Goal: Transaction & Acquisition: Purchase product/service

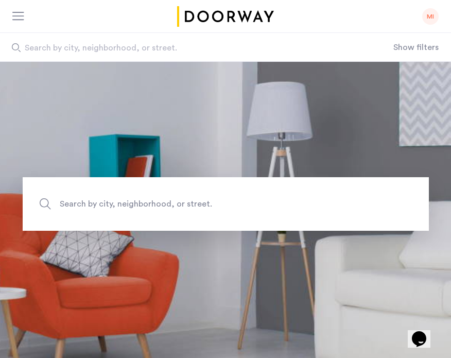
click at [26, 17] on div at bounding box center [21, 16] width 18 height 16
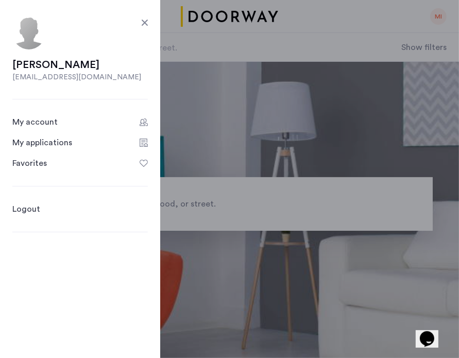
click at [59, 121] on link "My account" at bounding box center [79, 122] width 135 height 12
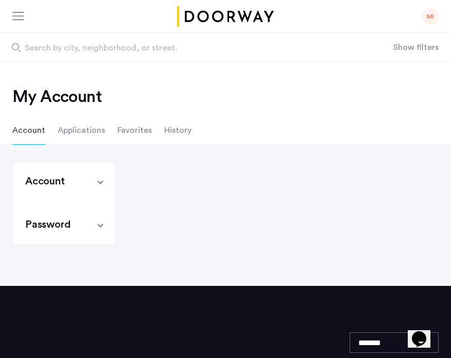
click at [79, 132] on li "Applications" at bounding box center [81, 130] width 47 height 29
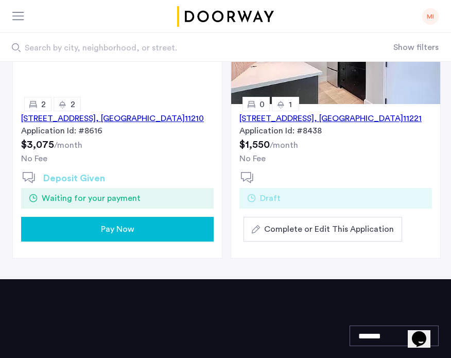
scroll to position [165, 0]
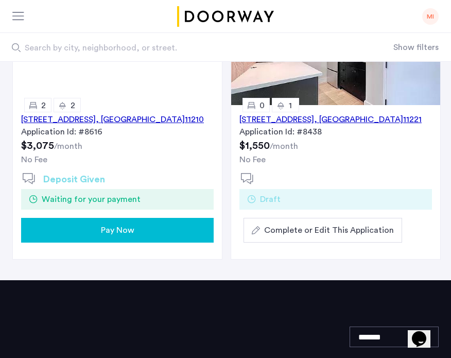
click at [111, 231] on span "Pay Now" at bounding box center [117, 230] width 33 height 12
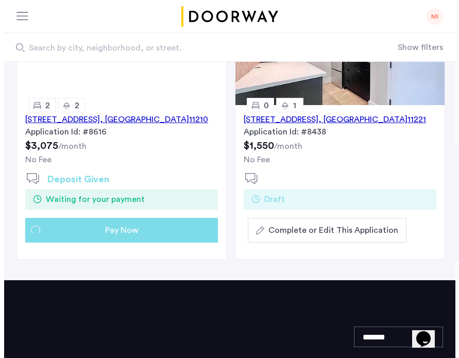
scroll to position [0, 0]
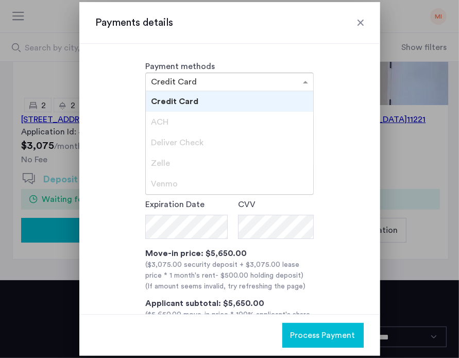
click at [221, 81] on input "text" at bounding box center [219, 82] width 136 height 7
click at [194, 116] on div "ACH" at bounding box center [229, 122] width 167 height 21
click at [184, 121] on div "ACH" at bounding box center [229, 122] width 167 height 21
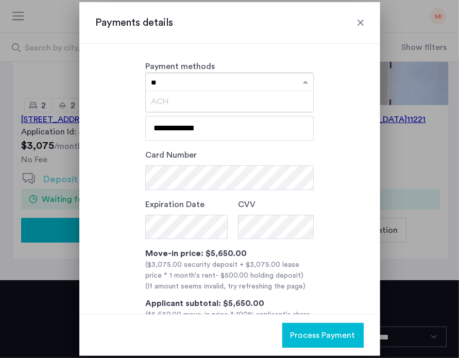
type input "*"
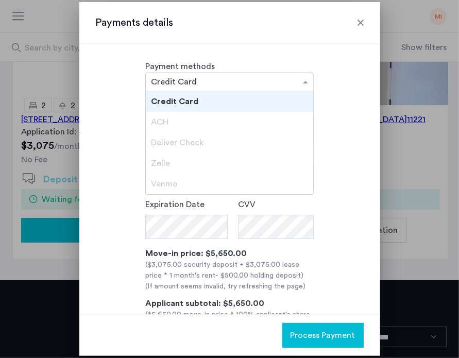
click at [350, 193] on div "**********" at bounding box center [230, 229] width 268 height 260
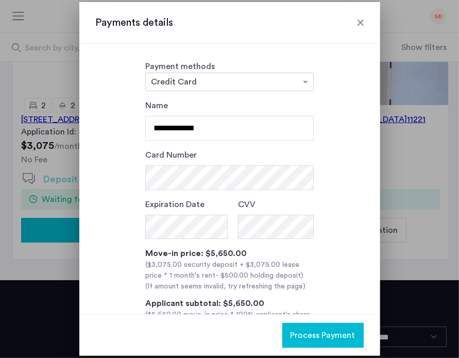
scroll to position [66, 0]
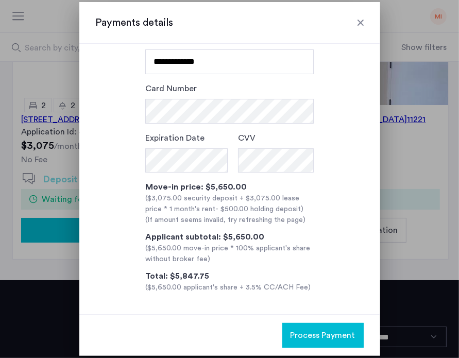
click at [299, 187] on div "Move-in price: $5,650.00" at bounding box center [229, 187] width 168 height 12
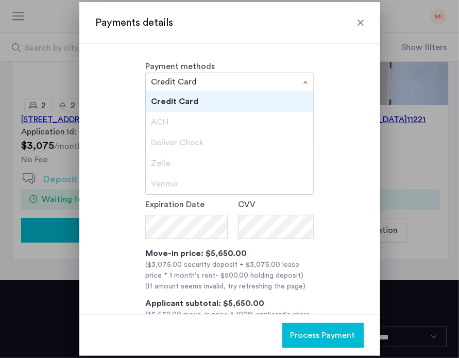
click at [275, 77] on div at bounding box center [229, 82] width 167 height 12
click at [327, 155] on div "**********" at bounding box center [230, 229] width 268 height 260
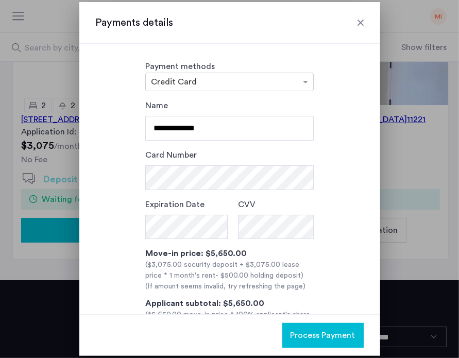
click at [361, 19] on div at bounding box center [360, 23] width 10 height 10
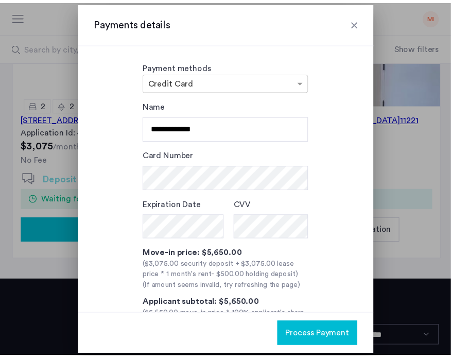
scroll to position [165, 0]
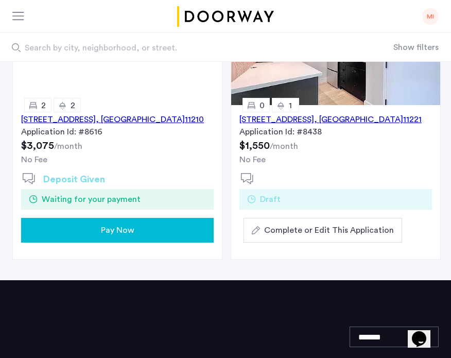
click at [68, 152] on div "3421 Glenwood Road, Unit 5B, Brooklyn , NY 11210 Application Id: #8616 $3,075 /…" at bounding box center [117, 136] width 209 height 63
click at [121, 115] on div "3421 Glenwood Road, Unit 5B, Brooklyn , NY 11210" at bounding box center [112, 119] width 183 height 12
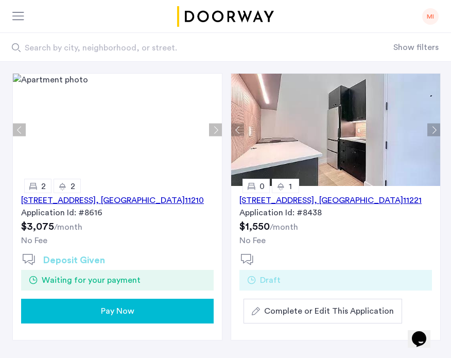
scroll to position [92, 0]
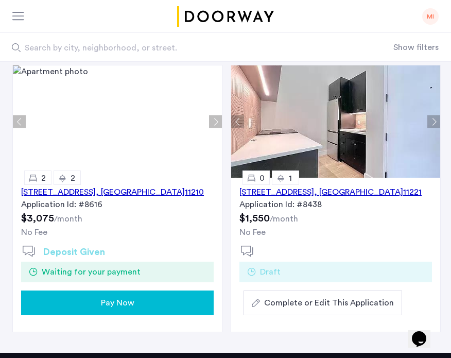
click at [119, 306] on span "Pay Now" at bounding box center [117, 303] width 33 height 12
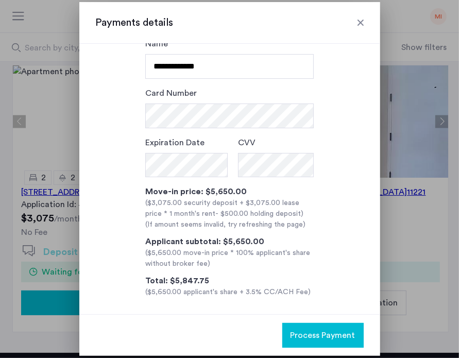
scroll to position [66, 0]
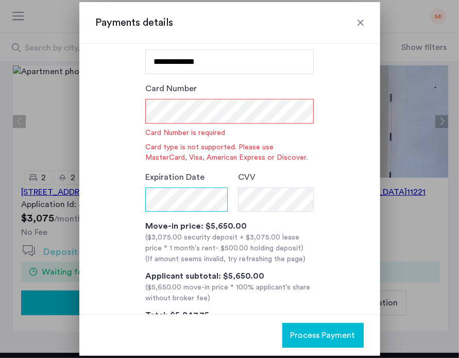
click at [156, 210] on div "**********" at bounding box center [230, 182] width 268 height 299
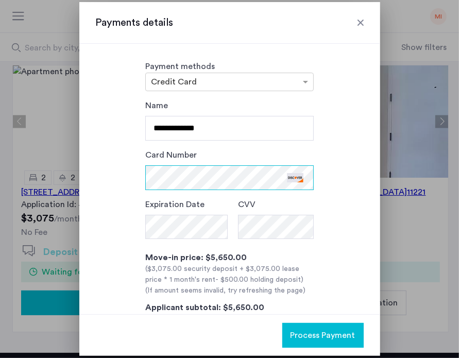
scroll to position [71, 0]
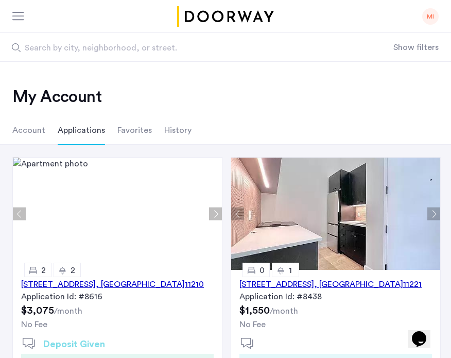
click at [139, 282] on div "[STREET_ADDRESS]" at bounding box center [112, 284] width 183 height 12
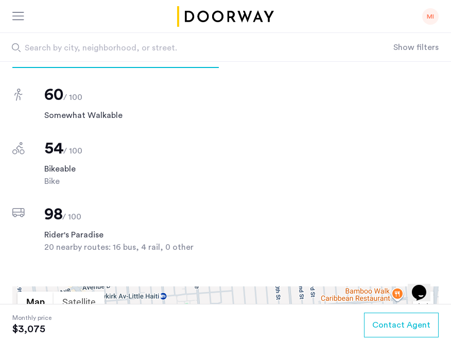
scroll to position [890, 0]
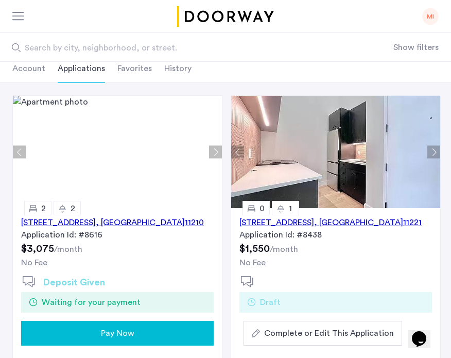
scroll to position [63, 0]
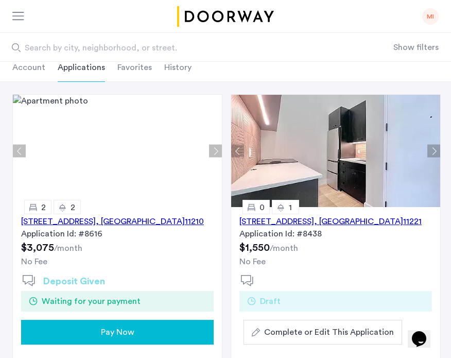
click at [97, 333] on div "Pay Now" at bounding box center [117, 332] width 176 height 12
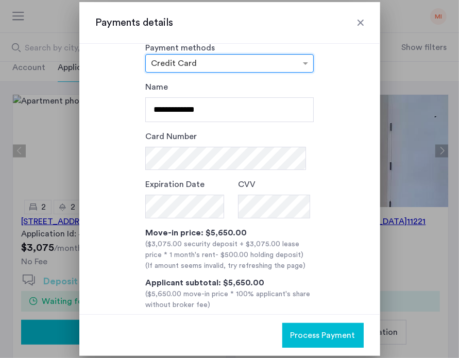
scroll to position [66, 0]
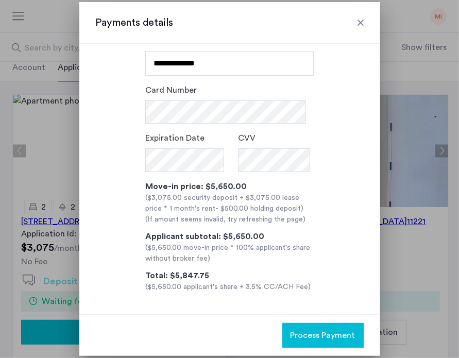
click at [365, 22] on div at bounding box center [360, 23] width 10 height 10
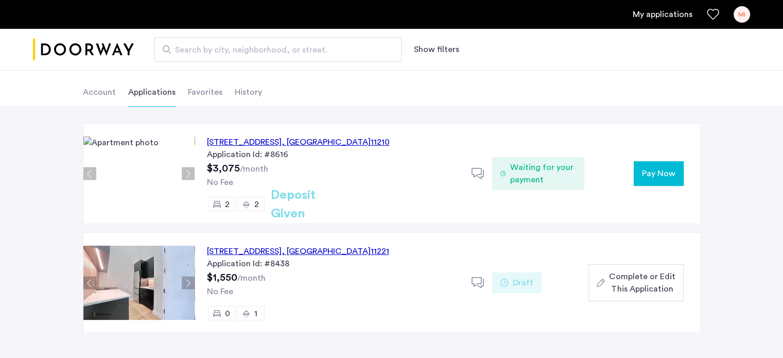
scroll to position [45, 0]
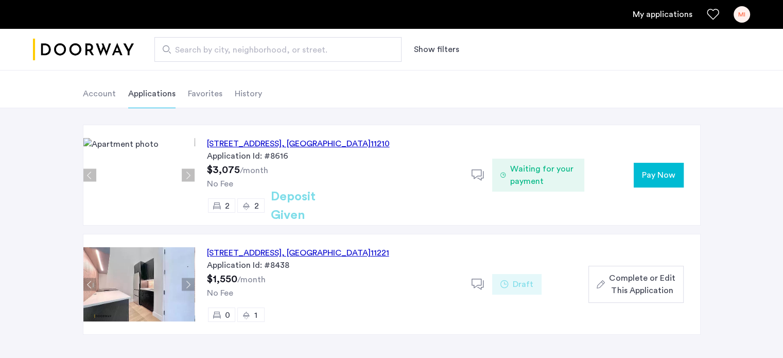
click at [451, 170] on button "Pay Now" at bounding box center [659, 175] width 50 height 25
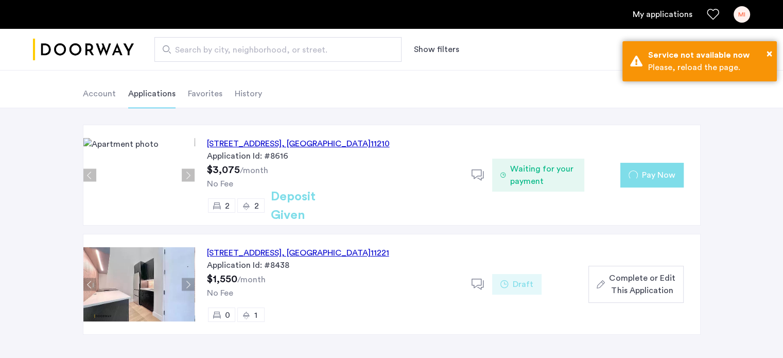
click at [451, 165] on button "Pay Now" at bounding box center [652, 175] width 63 height 25
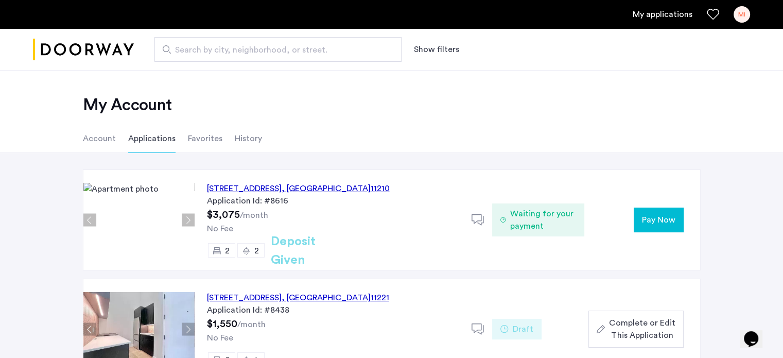
click at [651, 222] on span "Pay Now" at bounding box center [658, 220] width 33 height 12
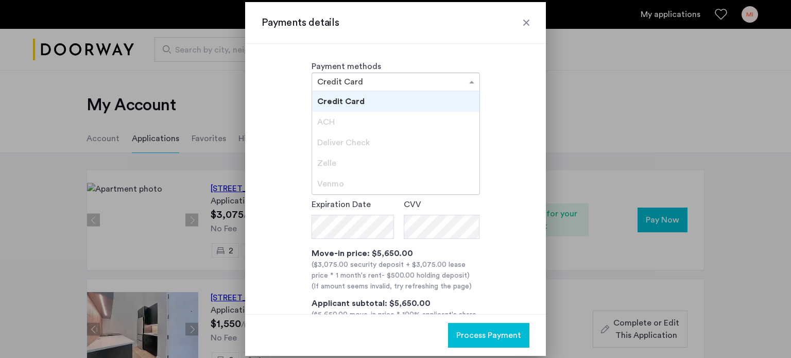
click at [378, 82] on input "text" at bounding box center [385, 82] width 136 height 7
click at [363, 101] on div "Credit Card" at bounding box center [395, 101] width 167 height 21
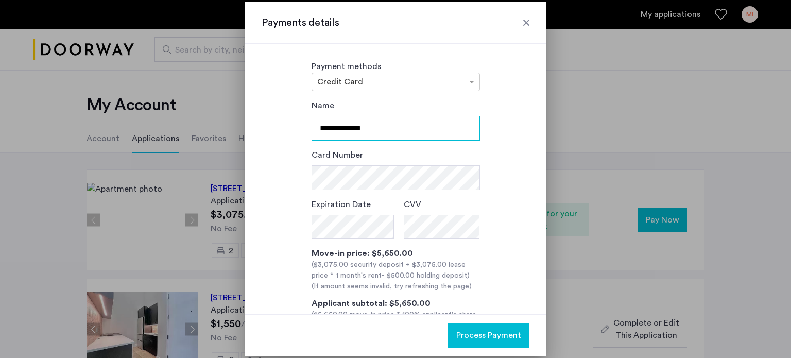
drag, startPoint x: 381, startPoint y: 125, endPoint x: 290, endPoint y: 127, distance: 90.7
click at [290, 127] on div "**********" at bounding box center [396, 229] width 268 height 260
type input "*"
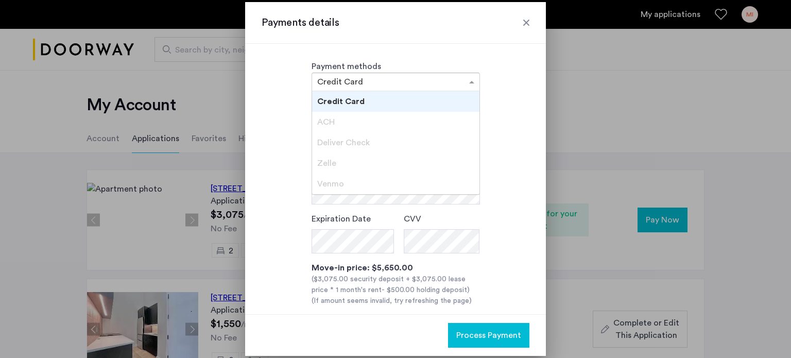
click at [374, 87] on div at bounding box center [395, 82] width 167 height 12
click at [367, 99] on div "Credit Card" at bounding box center [395, 101] width 167 height 21
click at [366, 89] on div "× Credit Card" at bounding box center [396, 82] width 168 height 19
click at [347, 129] on div "ACH" at bounding box center [395, 122] width 167 height 21
click at [367, 80] on input "text" at bounding box center [385, 82] width 136 height 7
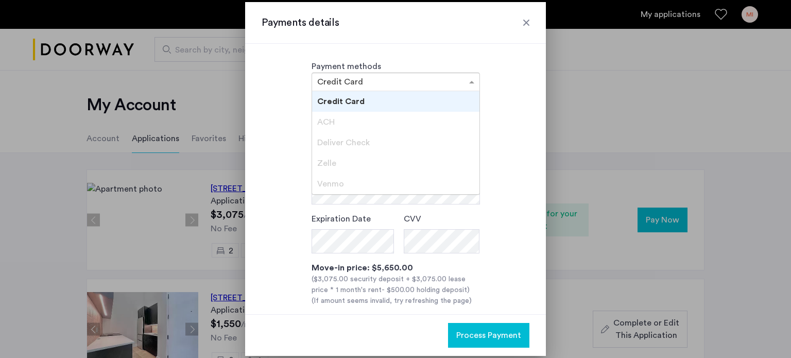
click at [343, 82] on input "text" at bounding box center [385, 82] width 136 height 7
click at [284, 109] on div "Name Name is required Card Number Expiration Date CVV Move-in price: $5,650.00 …" at bounding box center [396, 236] width 268 height 275
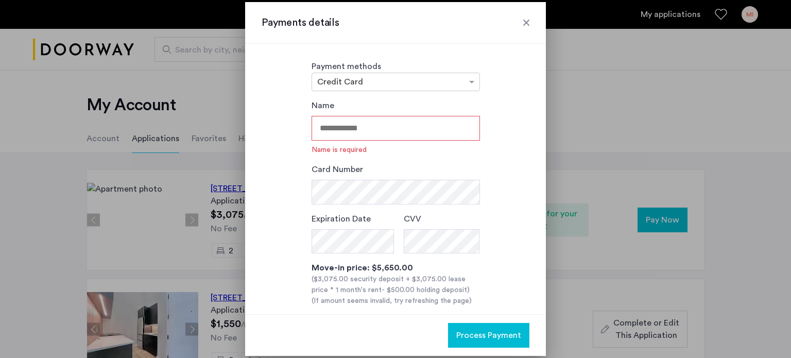
click at [354, 125] on input "Name" at bounding box center [396, 128] width 168 height 25
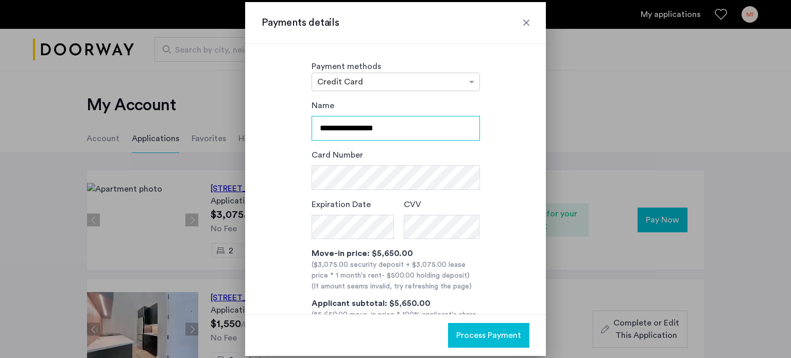
type input "**********"
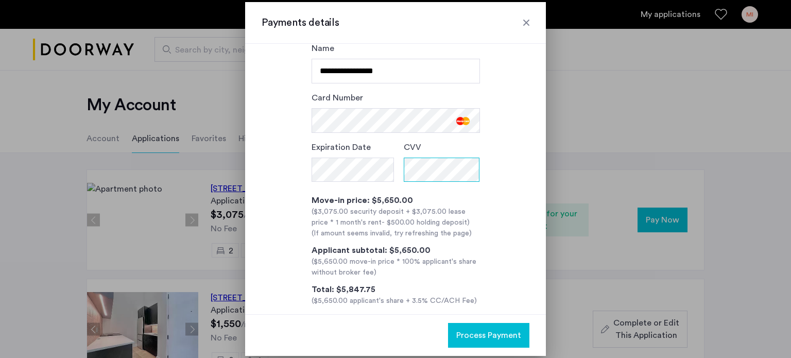
scroll to position [71, 0]
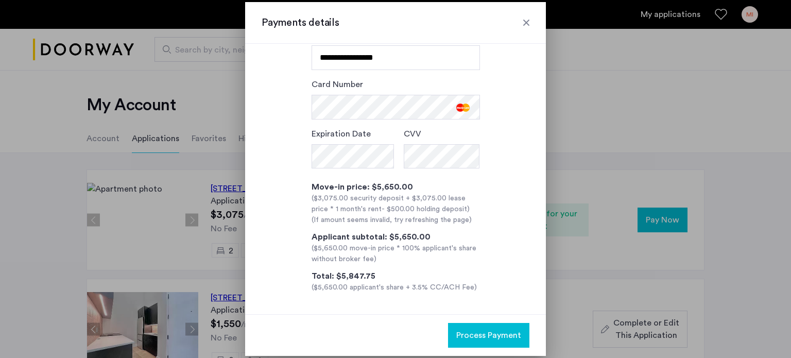
click at [369, 218] on div "(If amount seems invalid, try refreshing the page)" at bounding box center [396, 220] width 168 height 11
click at [371, 184] on div "Move-in price: $5,650.00" at bounding box center [396, 187] width 168 height 12
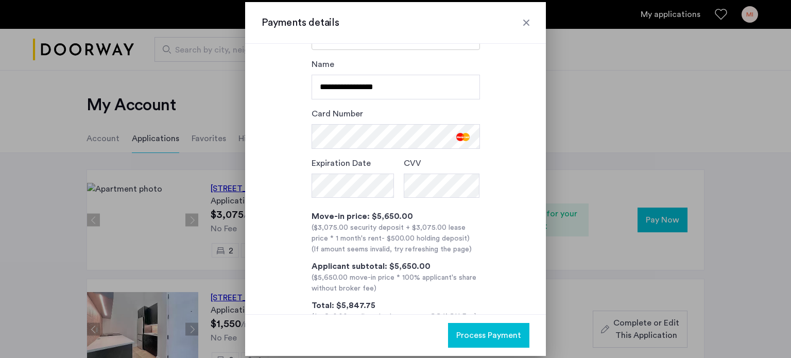
scroll to position [0, 0]
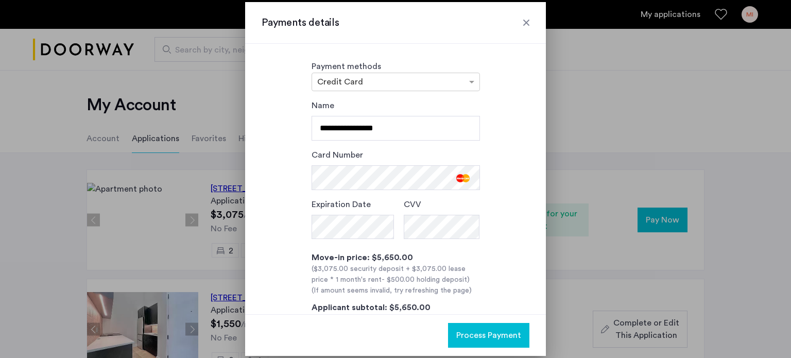
click at [471, 336] on span "Process Payment" at bounding box center [488, 335] width 65 height 12
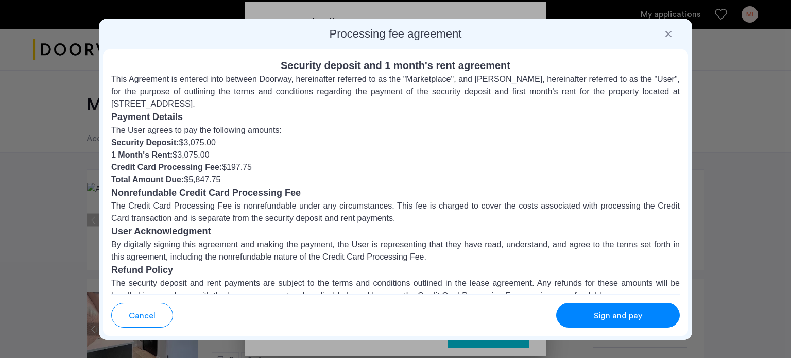
click at [587, 311] on div "Sign and pay" at bounding box center [617, 316] width 81 height 12
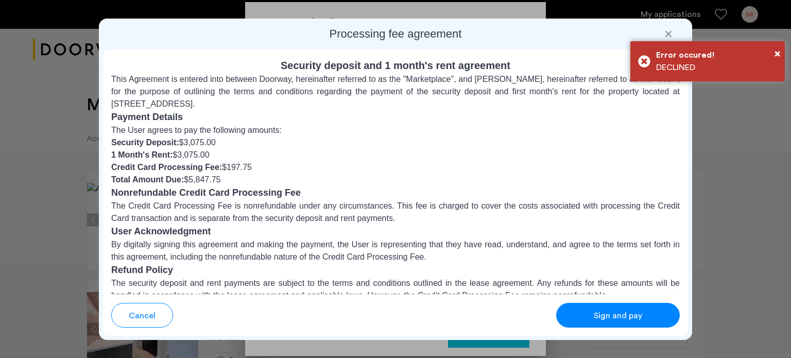
click at [591, 315] on div "Sign and pay" at bounding box center [617, 316] width 81 height 12
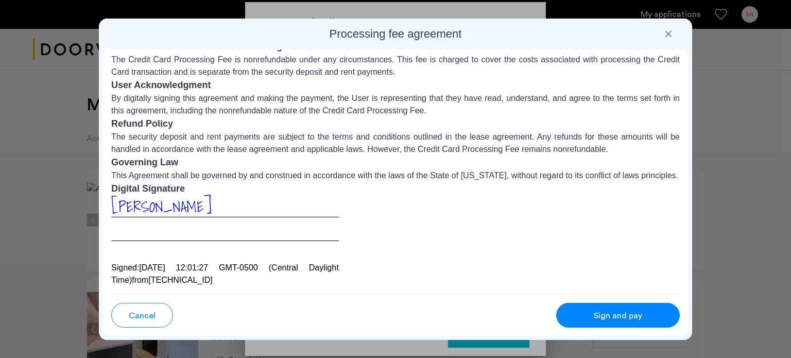
click at [164, 206] on span "[PERSON_NAME]" at bounding box center [161, 207] width 100 height 24
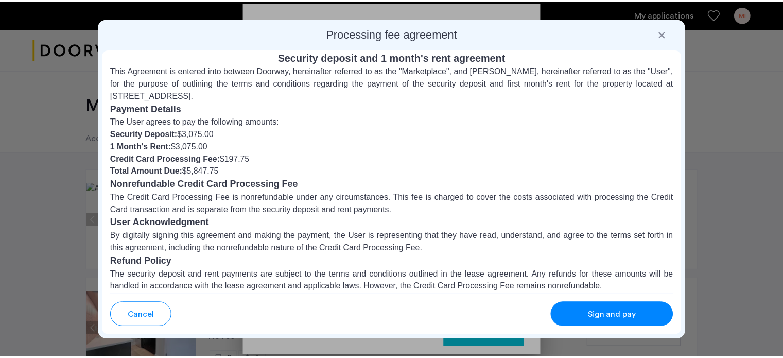
scroll to position [0, 0]
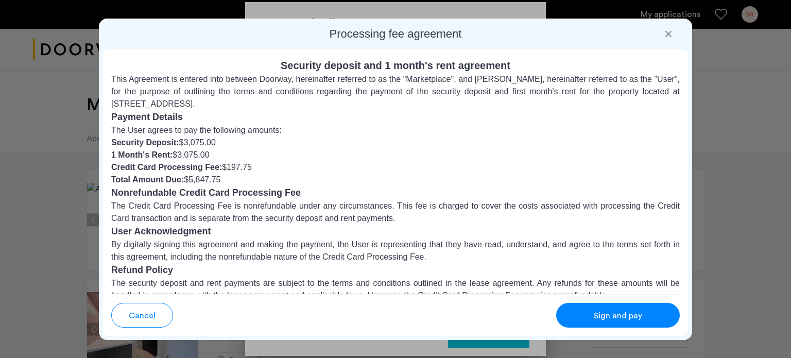
click at [571, 318] on button "Sign and pay" at bounding box center [618, 315] width 124 height 25
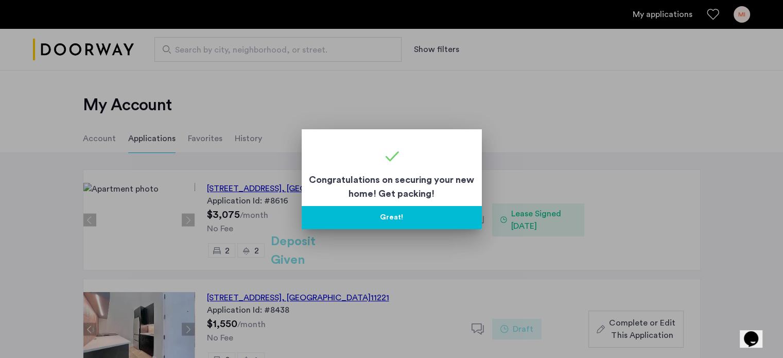
click at [385, 216] on button "Great!" at bounding box center [392, 217] width 180 height 23
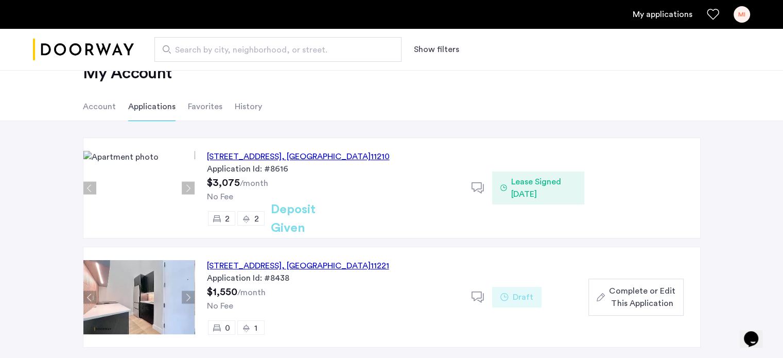
scroll to position [33, 0]
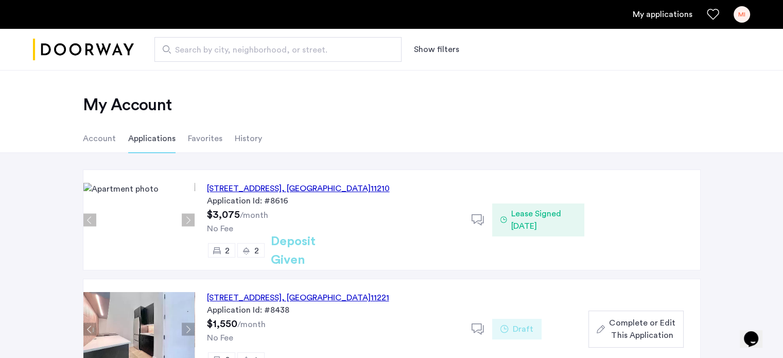
click at [521, 222] on span "Lease Signed [DATE]" at bounding box center [543, 220] width 65 height 25
